Goal: Task Accomplishment & Management: Complete application form

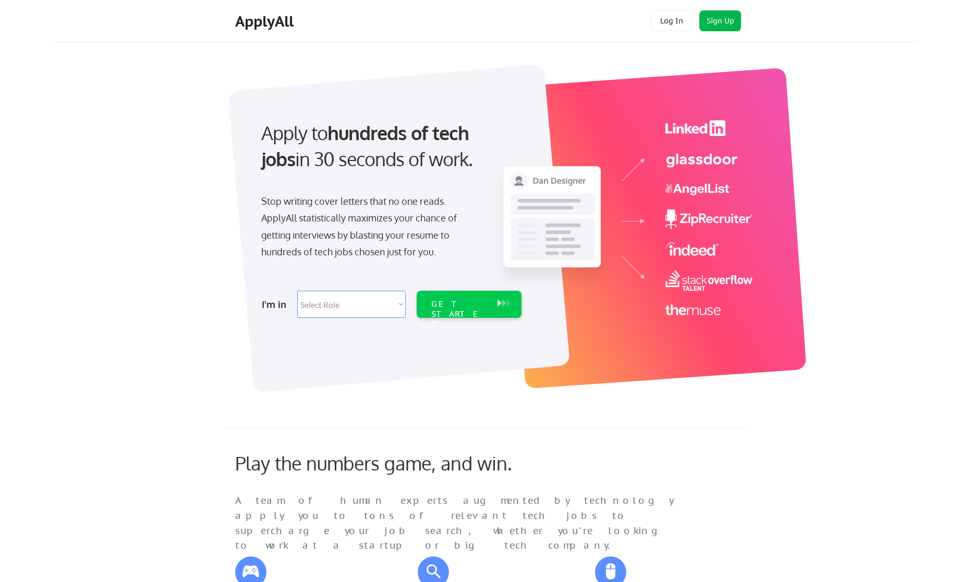
click at [724, 22] on button "Sign Up" at bounding box center [720, 20] width 42 height 21
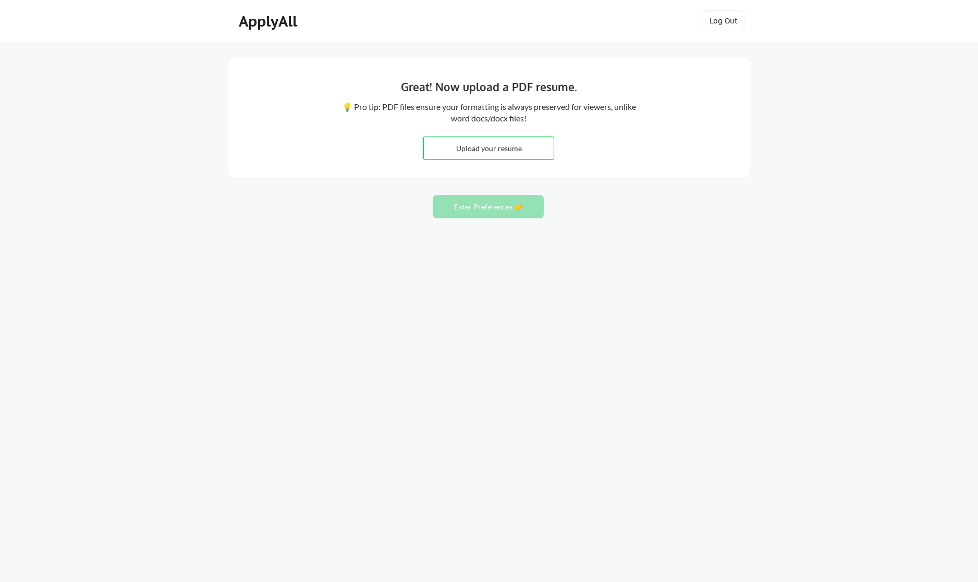
click at [493, 149] on input "file" at bounding box center [489, 148] width 130 height 22
type input "C:\fakepath\[PERSON_NAME] - Senior Frontend Engineer - GWI Developer.pdf"
click at [477, 206] on button "Enter Preferences 👉" at bounding box center [488, 206] width 111 height 23
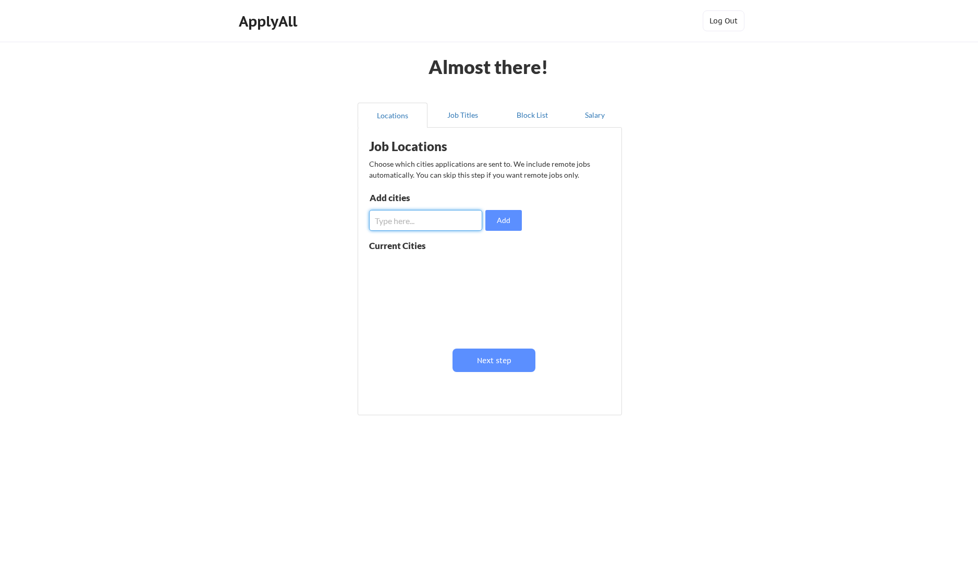
click at [407, 224] on input "input" at bounding box center [425, 220] width 113 height 21
type input "[GEOGRAPHIC_DATA], [US_STATE]"
click at [513, 221] on button "Add" at bounding box center [503, 220] width 36 height 21
click at [416, 216] on input "input" at bounding box center [425, 220] width 113 height 21
type input "Austin, Texas"
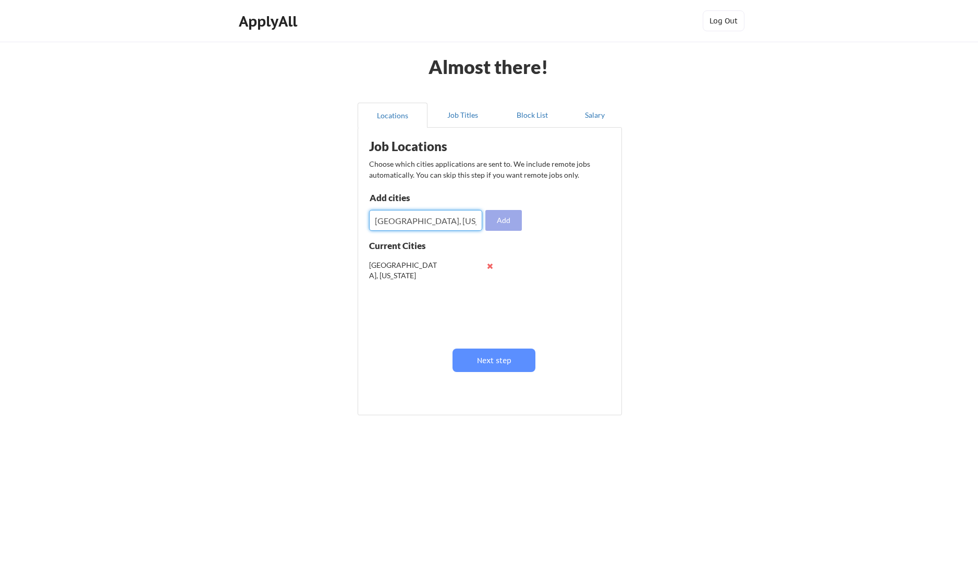
click at [507, 222] on button "Add" at bounding box center [503, 220] width 36 height 21
click at [399, 218] on input "input" at bounding box center [425, 220] width 113 height 21
type input "Round Rock, Texas"
click at [507, 218] on button "Add" at bounding box center [503, 220] width 36 height 21
click at [393, 220] on input "input" at bounding box center [425, 220] width 113 height 21
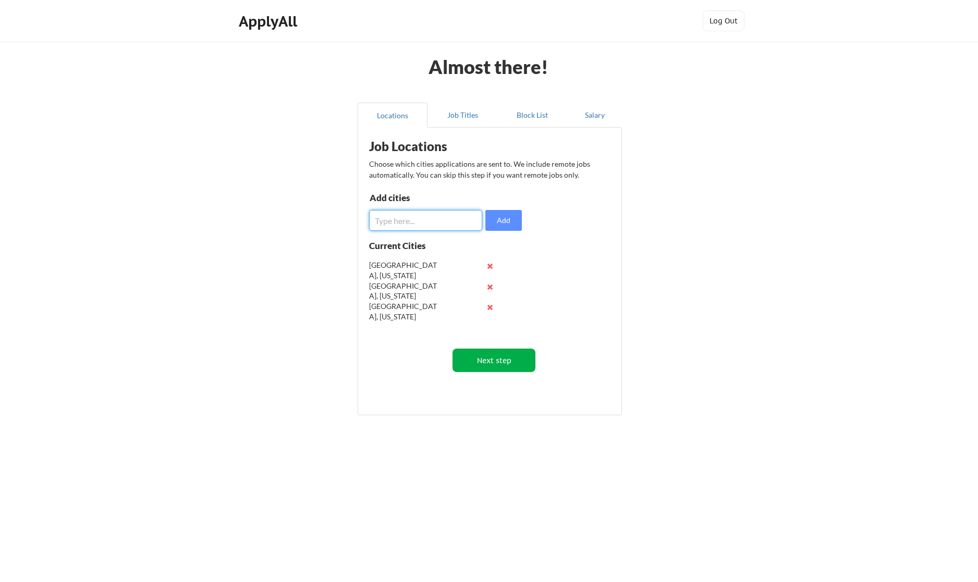
click at [492, 365] on button "Next step" at bounding box center [494, 360] width 83 height 23
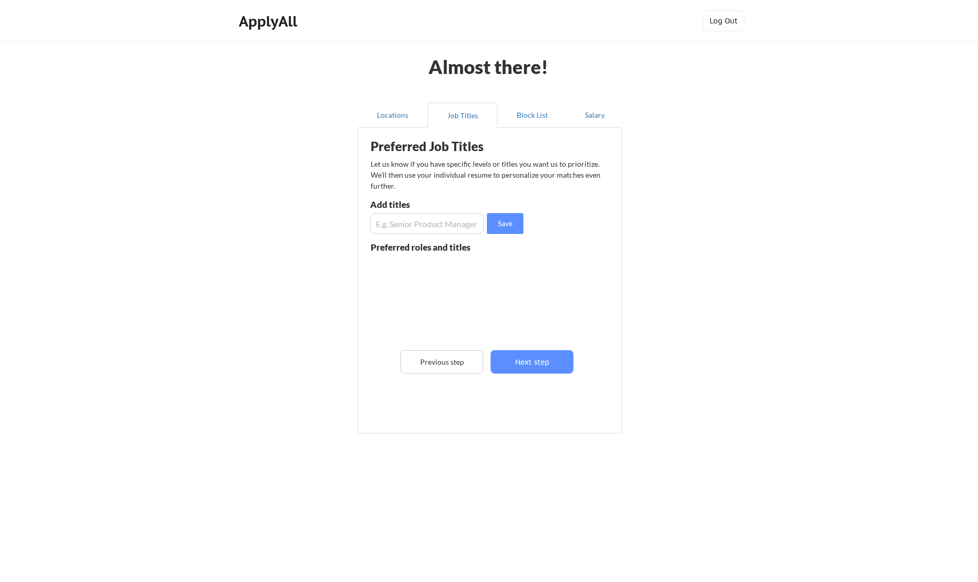
click at [401, 228] on input "input" at bounding box center [427, 223] width 114 height 21
click at [415, 229] on input "input" at bounding box center [427, 223] width 114 height 21
type input "Senior Frontend Engineer"
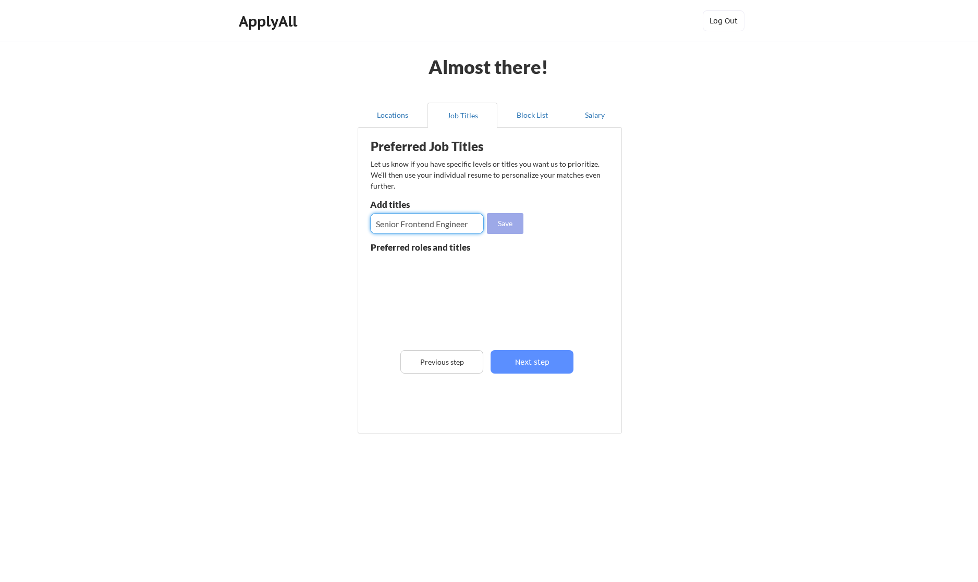
click at [513, 222] on button "Save" at bounding box center [505, 223] width 36 height 21
click at [412, 229] on input "input" at bounding box center [427, 223] width 114 height 21
type input "Senior UX Developer"
click at [515, 224] on button "Save" at bounding box center [505, 223] width 36 height 21
click at [436, 224] on input "input" at bounding box center [427, 223] width 114 height 21
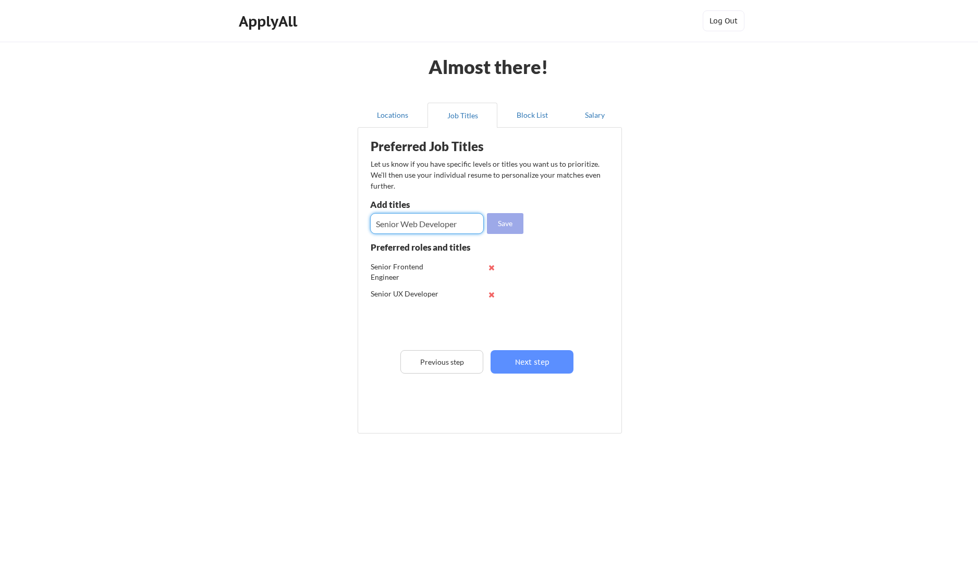
type input "Senior Web Developer"
click at [506, 224] on button "Save" at bounding box center [505, 223] width 36 height 21
click at [435, 229] on input "input" at bounding box center [427, 223] width 114 height 21
type input "React Developer"
click at [507, 222] on button "Save" at bounding box center [505, 223] width 36 height 21
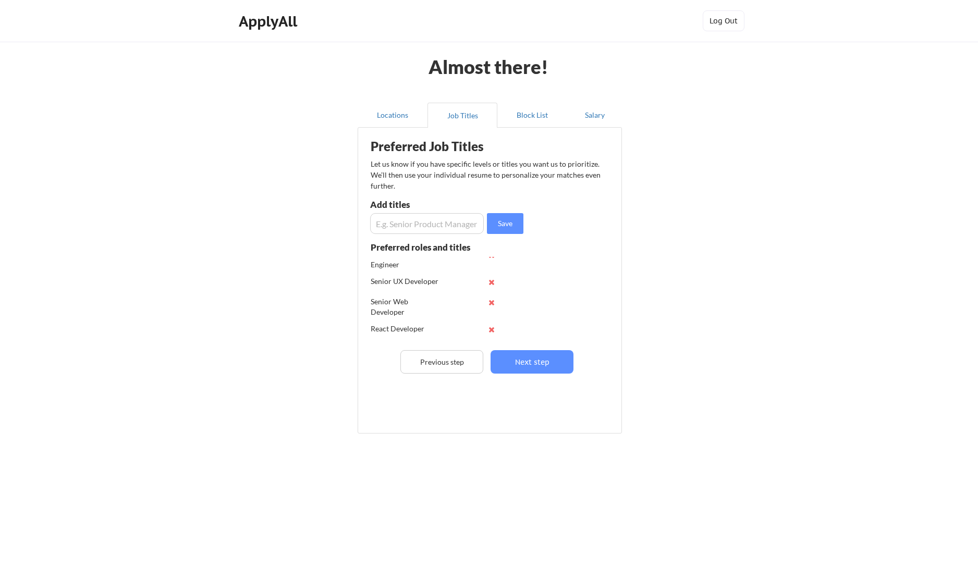
scroll to position [13, 0]
click at [535, 361] on button "Next step" at bounding box center [532, 361] width 83 height 23
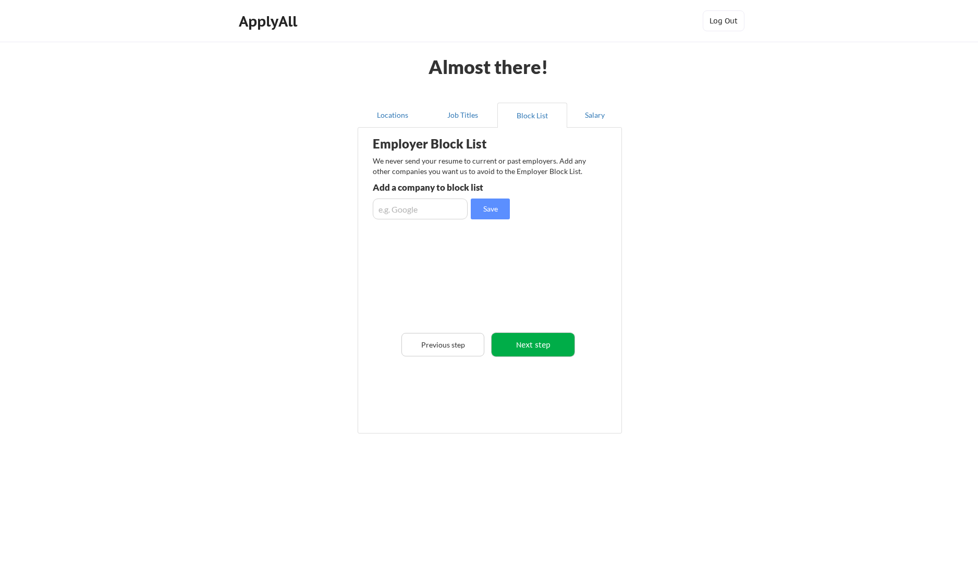
click at [533, 345] on button "Next step" at bounding box center [533, 344] width 83 height 23
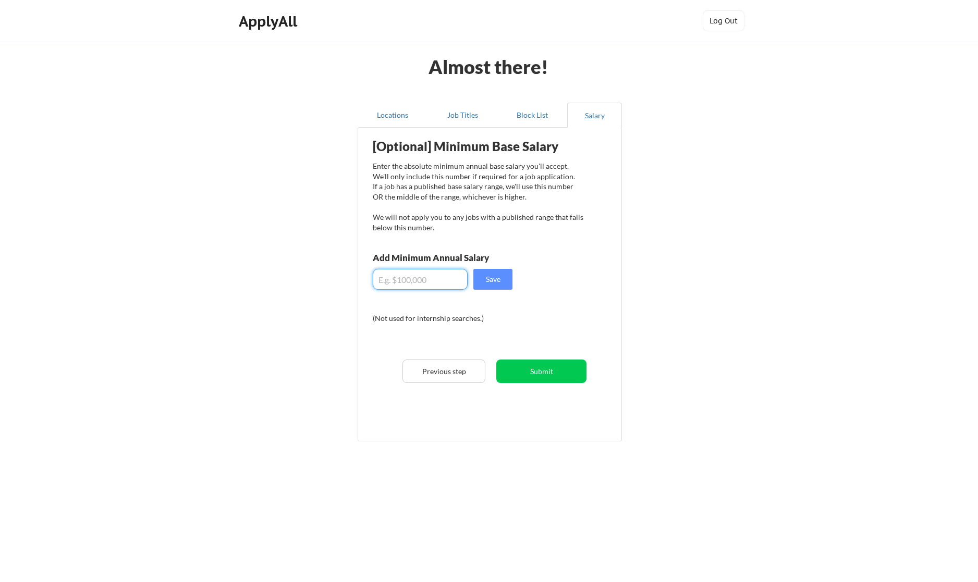
click at [425, 280] on input "input" at bounding box center [420, 279] width 95 height 21
type input "$180,000"
click at [493, 284] on button "Save" at bounding box center [492, 279] width 39 height 21
click at [541, 372] on button "Submit" at bounding box center [541, 371] width 90 height 23
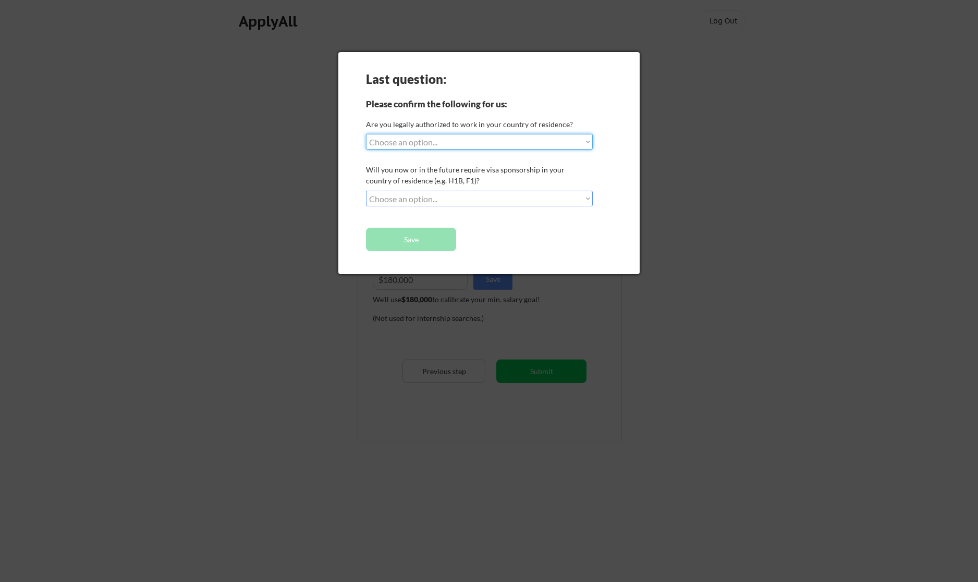
select select ""yes__i_am_a_us_citizen""
select select ""no__i_will_not_need_sponsorship""
click at [411, 238] on button "Save" at bounding box center [411, 239] width 90 height 23
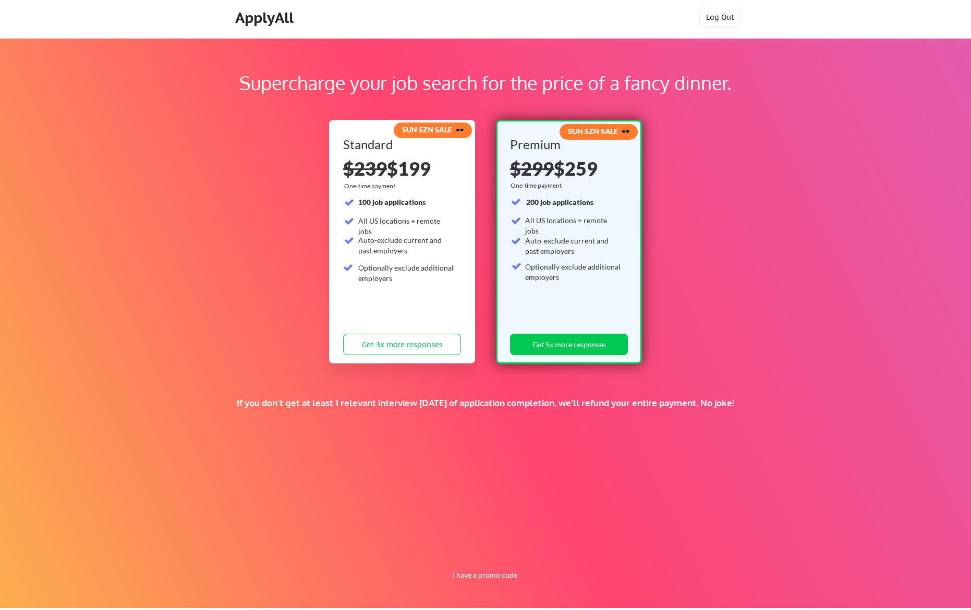
scroll to position [2, 0]
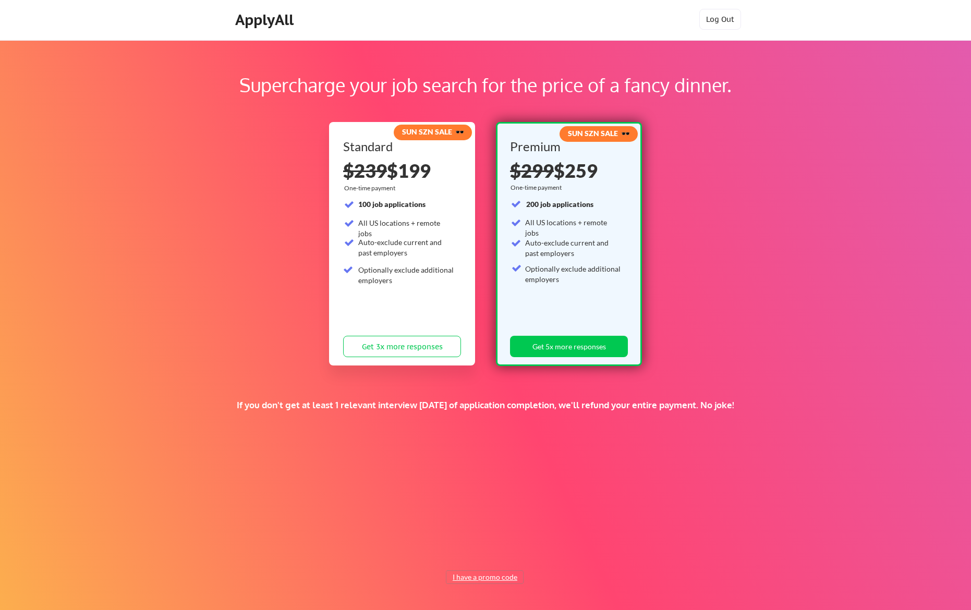
click at [487, 575] on button "I have a promo code" at bounding box center [484, 577] width 77 height 13
